Goal: Check status: Check status

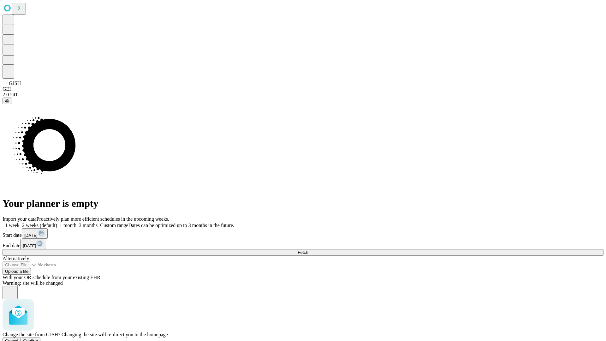
click at [38, 338] on span "Confirm" at bounding box center [30, 340] width 15 height 5
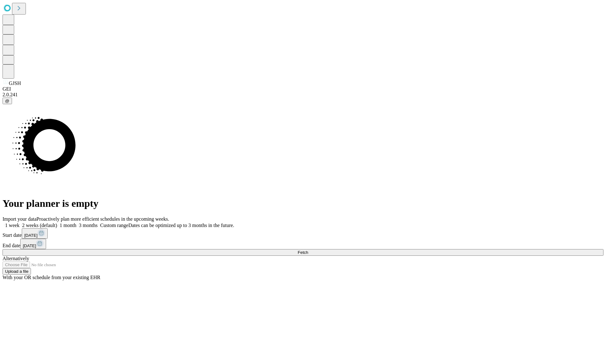
click at [20, 223] on label "1 week" at bounding box center [11, 225] width 17 height 5
click at [308, 250] on span "Fetch" at bounding box center [303, 252] width 10 height 5
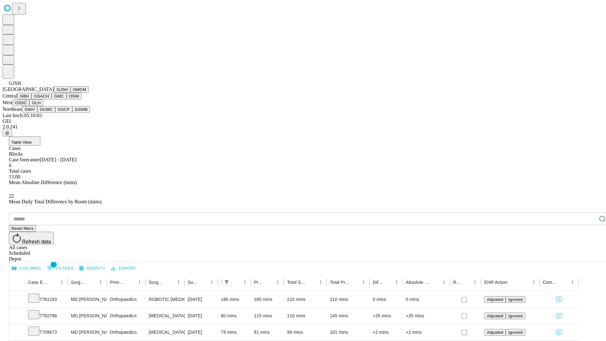
click at [70, 93] on button "GMCM" at bounding box center [79, 89] width 18 height 7
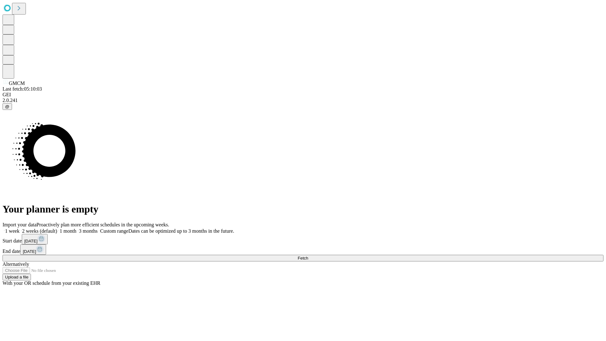
click at [308, 256] on span "Fetch" at bounding box center [303, 258] width 10 height 5
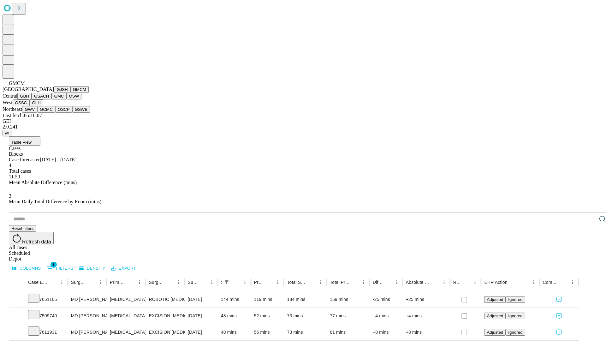
click at [32, 99] on button "GBH" at bounding box center [24, 96] width 14 height 7
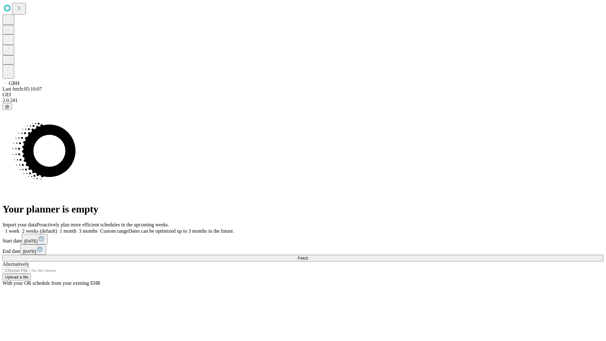
click at [20, 228] on label "1 week" at bounding box center [11, 230] width 17 height 5
click at [308, 256] on span "Fetch" at bounding box center [303, 258] width 10 height 5
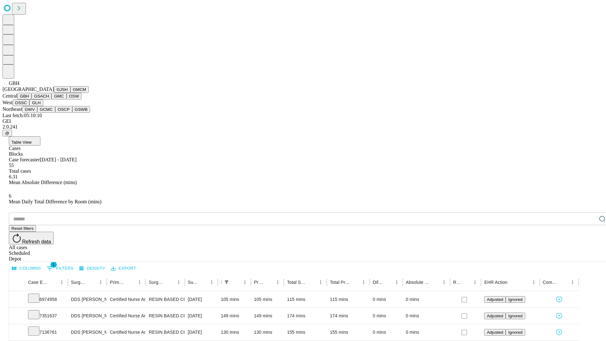
click at [49, 99] on button "GSACH" at bounding box center [42, 96] width 20 height 7
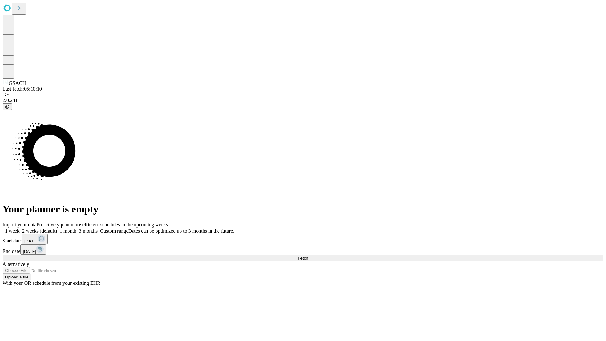
click at [20, 228] on label "1 week" at bounding box center [11, 230] width 17 height 5
click at [308, 256] on span "Fetch" at bounding box center [303, 258] width 10 height 5
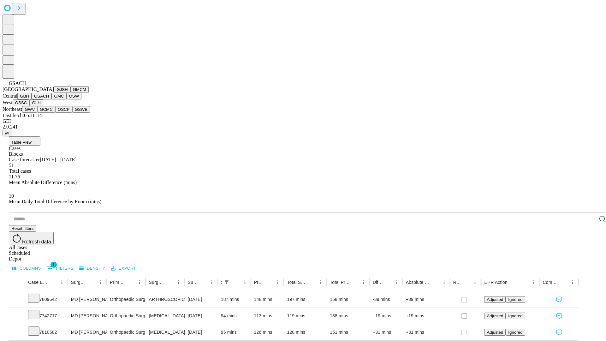
click at [51, 99] on button "GMC" at bounding box center [58, 96] width 15 height 7
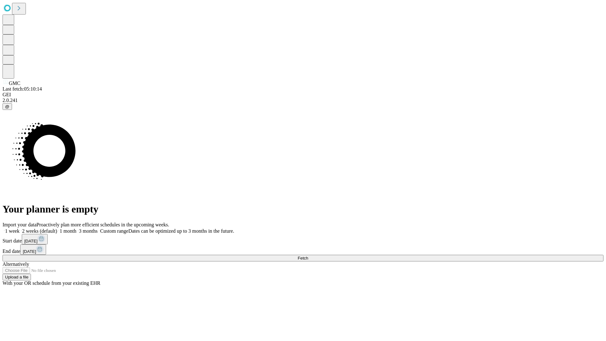
click at [308, 256] on span "Fetch" at bounding box center [303, 258] width 10 height 5
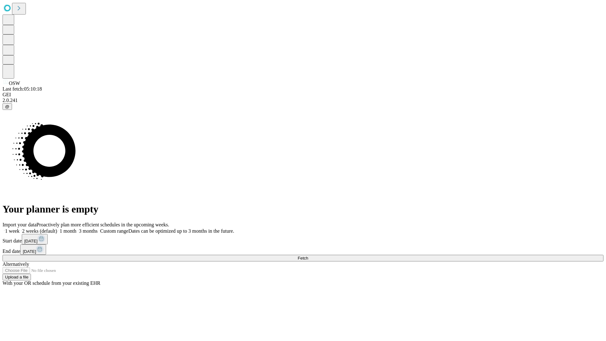
click at [20, 228] on label "1 week" at bounding box center [11, 230] width 17 height 5
click at [308, 256] on span "Fetch" at bounding box center [303, 258] width 10 height 5
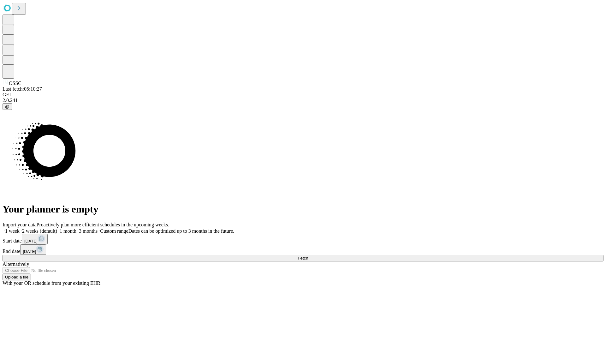
click at [20, 228] on label "1 week" at bounding box center [11, 230] width 17 height 5
click at [308, 256] on span "Fetch" at bounding box center [303, 258] width 10 height 5
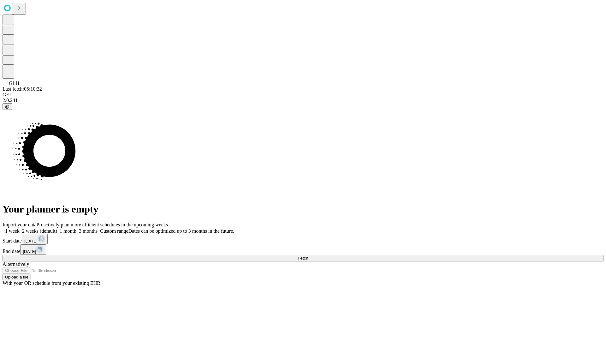
click at [20, 228] on label "1 week" at bounding box center [11, 230] width 17 height 5
click at [308, 256] on span "Fetch" at bounding box center [303, 258] width 10 height 5
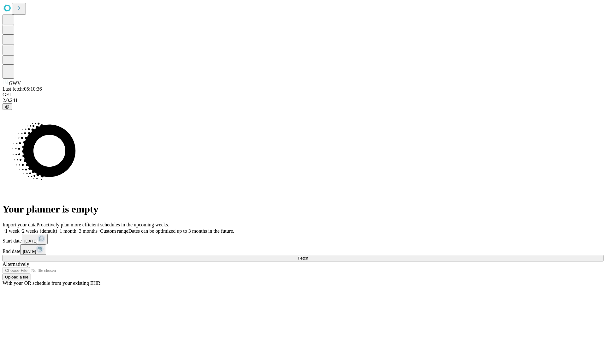
click at [20, 228] on label "1 week" at bounding box center [11, 230] width 17 height 5
click at [308, 256] on span "Fetch" at bounding box center [303, 258] width 10 height 5
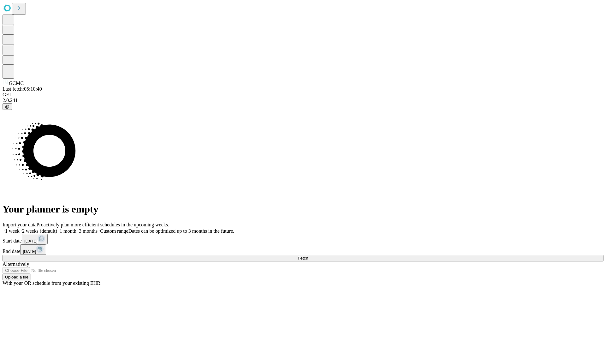
click at [308, 256] on span "Fetch" at bounding box center [303, 258] width 10 height 5
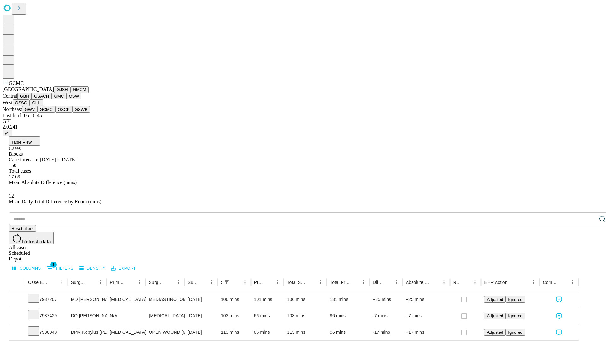
click at [55, 113] on button "OSCP" at bounding box center [63, 109] width 17 height 7
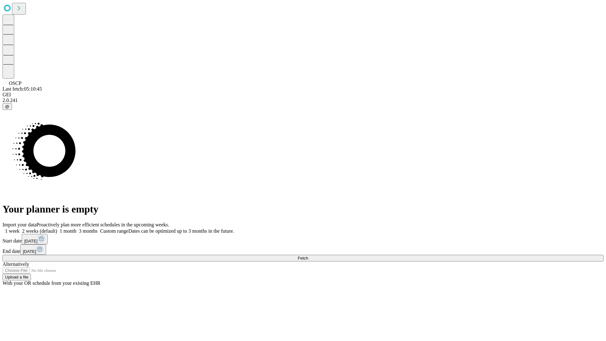
click at [20, 228] on label "1 week" at bounding box center [11, 230] width 17 height 5
click at [308, 256] on span "Fetch" at bounding box center [303, 258] width 10 height 5
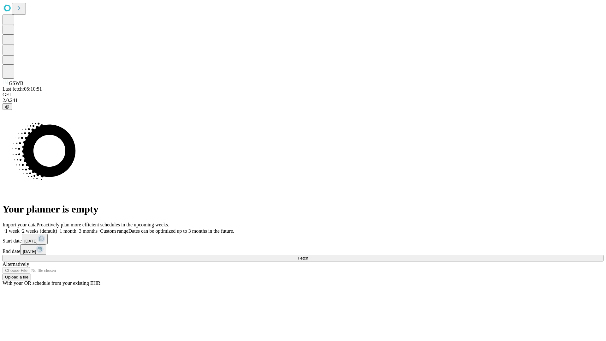
click at [308, 256] on span "Fetch" at bounding box center [303, 258] width 10 height 5
